Goal: Information Seeking & Learning: Find specific fact

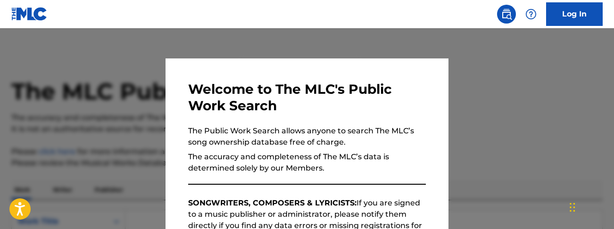
click at [485, 90] on div at bounding box center [307, 142] width 614 height 229
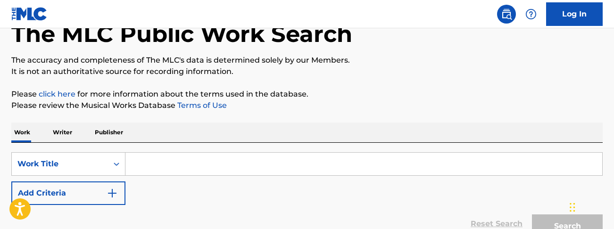
scroll to position [84, 0]
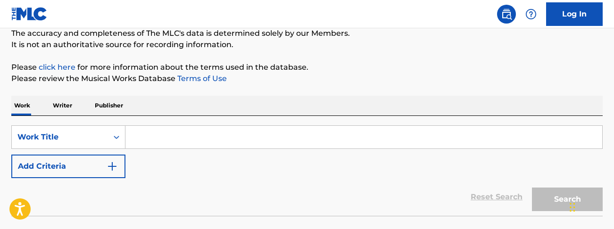
click at [188, 141] on input "Search Form" at bounding box center [363, 137] width 476 height 23
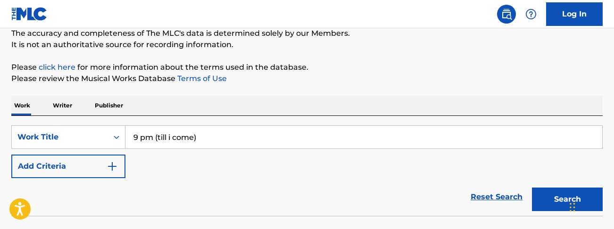
type input "9 pm (till i come)"
click at [117, 166] on img "Search Form" at bounding box center [112, 166] width 11 height 11
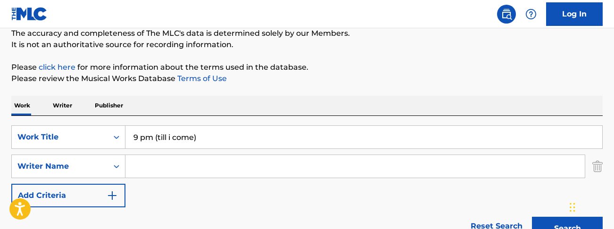
click at [144, 162] on input "Search Form" at bounding box center [354, 166] width 459 height 23
click at [178, 156] on input "Search Form" at bounding box center [354, 166] width 459 height 23
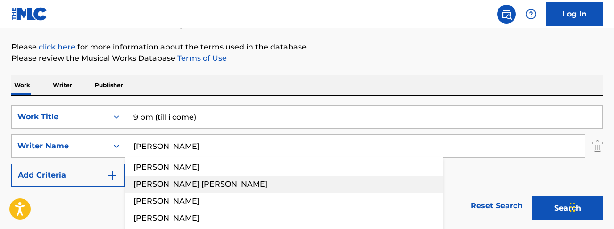
scroll to position [109, 0]
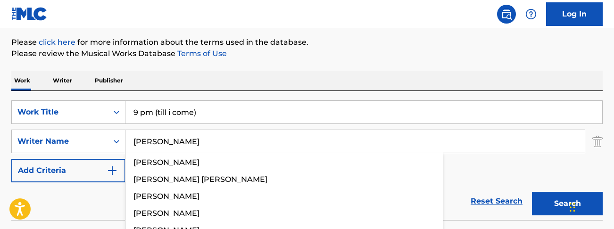
type input "[PERSON_NAME]"
click at [556, 196] on button "Search" at bounding box center [567, 204] width 71 height 24
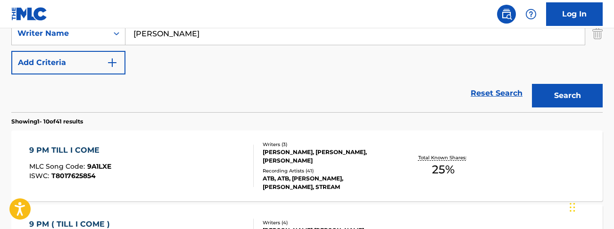
scroll to position [219, 0]
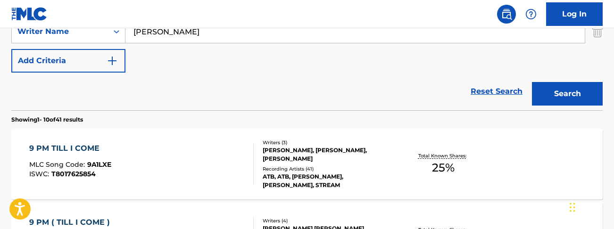
click at [83, 140] on div "9 PM TILL I COME MLC Song Code : 9A1LXE ISWC : T8017625854 Writers ( 3 ) [PERSO…" at bounding box center [306, 164] width 591 height 71
